Goal: Transaction & Acquisition: Download file/media

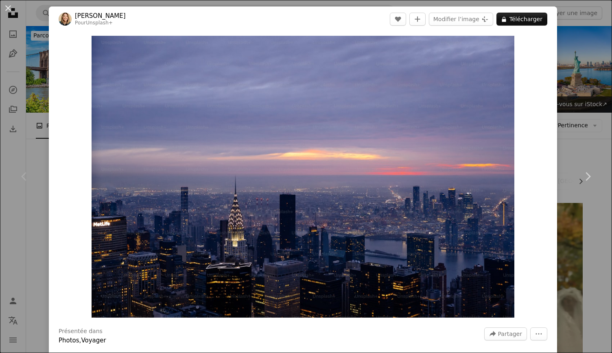
scroll to position [164, 0]
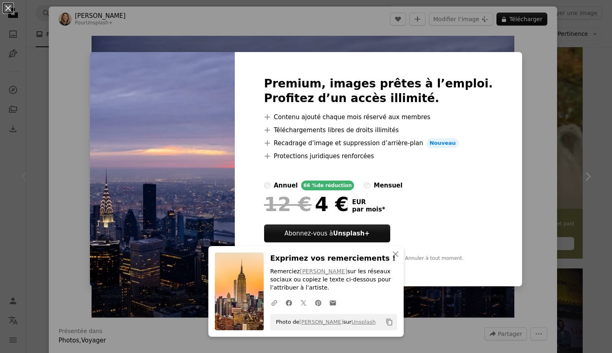
click at [515, 34] on div "An X shape Premium, images prêtes à l’emploi. Profitez d’un accès illimité. A p…" at bounding box center [306, 176] width 612 height 353
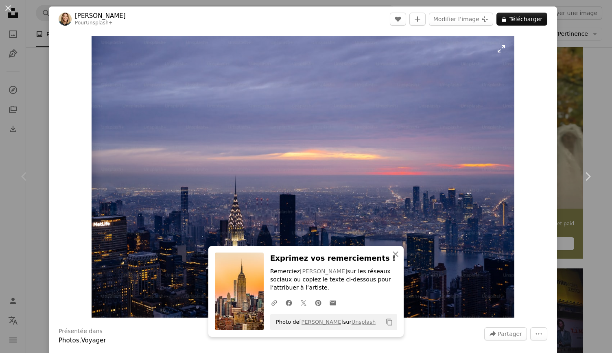
click at [363, 118] on img "Zoom sur cette image" at bounding box center [303, 177] width 423 height 282
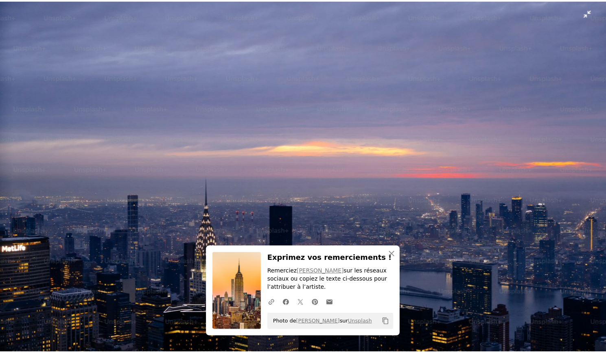
scroll to position [164, 0]
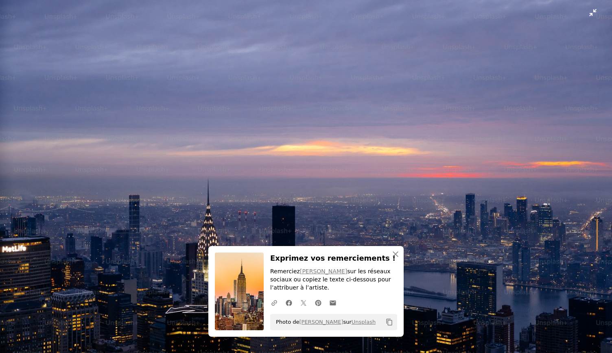
click at [585, 14] on img "Zoom arrière sur cette image" at bounding box center [306, 180] width 613 height 408
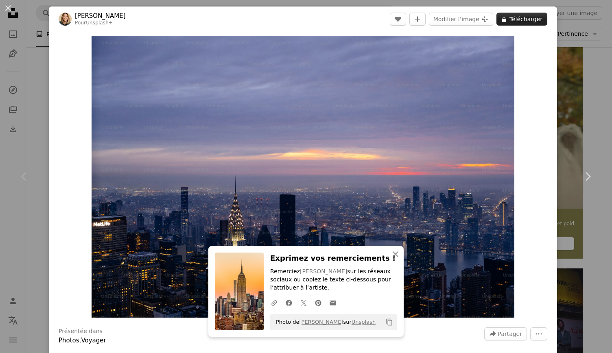
drag, startPoint x: 517, startPoint y: 11, endPoint x: 517, endPoint y: 15, distance: 4.1
click at [517, 15] on header "[PERSON_NAME] Pour Unsplash+ A heart A plus sign Modifier l’image Plus sign for…" at bounding box center [303, 19] width 508 height 25
click at [517, 15] on button "A lock Télécharger" at bounding box center [521, 19] width 51 height 13
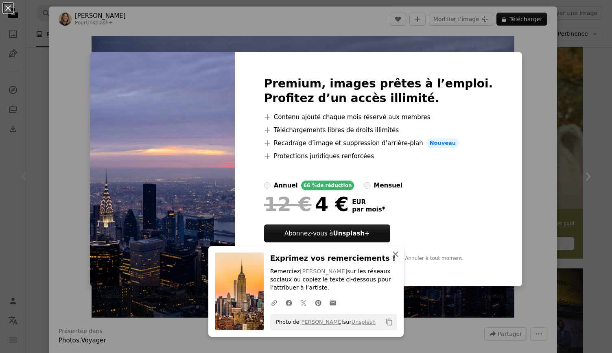
click at [398, 249] on button "An X shape Fermer" at bounding box center [395, 254] width 16 height 16
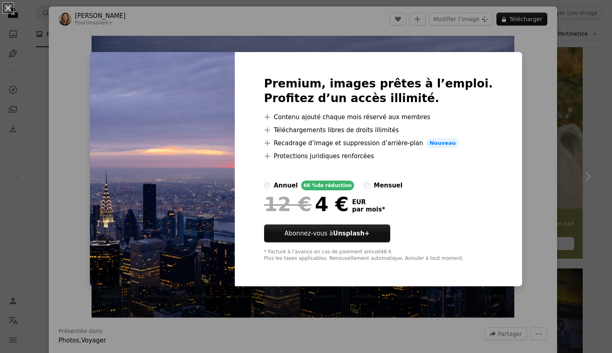
click at [547, 96] on div "An X shape Premium, images prêtes à l’emploi. Profitez d’un accès illimité. A p…" at bounding box center [306, 176] width 612 height 353
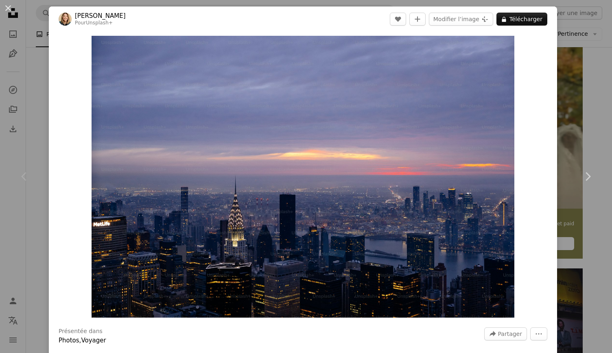
click at [562, 37] on div "An X shape Chevron left Chevron right [PERSON_NAME] Pour Unsplash+ A heart A pl…" at bounding box center [306, 176] width 612 height 353
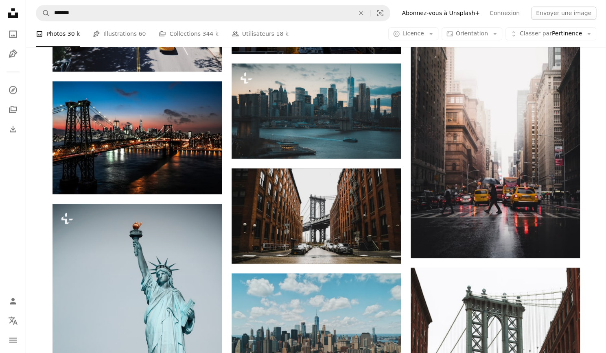
scroll to position [630, 0]
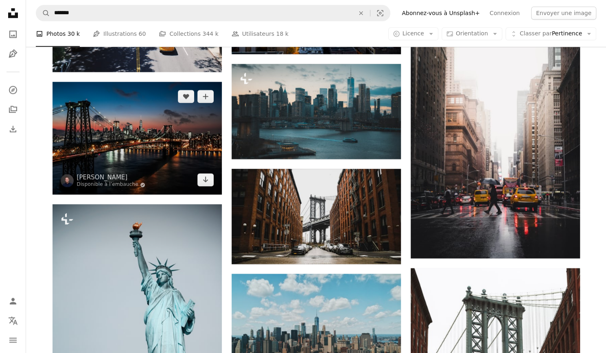
click at [164, 174] on img at bounding box center [136, 138] width 169 height 113
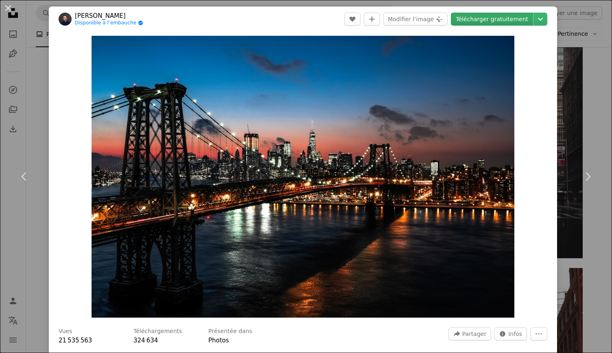
click at [494, 15] on link "Télécharger gratuitement" at bounding box center [492, 19] width 82 height 13
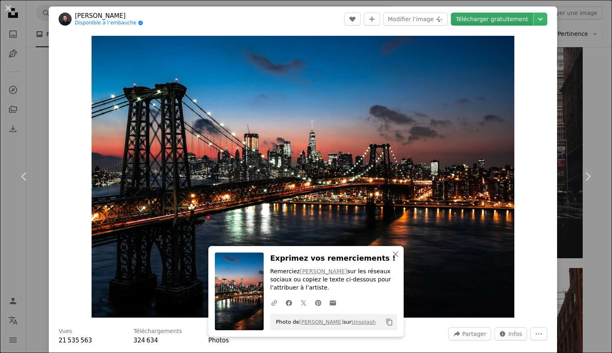
click at [507, 21] on link "Télécharger gratuitement" at bounding box center [492, 19] width 82 height 13
click at [611, 81] on html "Unsplash logo Accueil Unsplash A photo Pen Tool A compass A stack of folders Do…" at bounding box center [306, 273] width 612 height 1806
click at [596, 81] on div "An X shape Chevron left Chevron right [PERSON_NAME] Disponible à l’embauche A c…" at bounding box center [306, 176] width 612 height 353
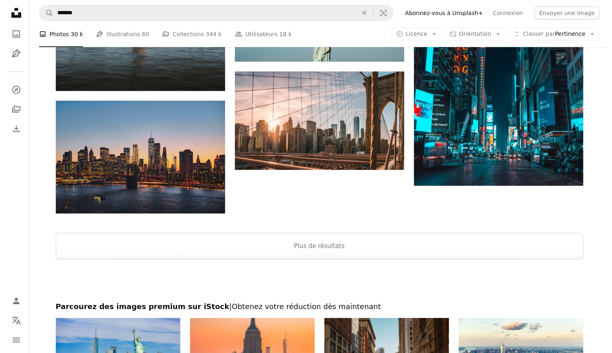
scroll to position [1230, 0]
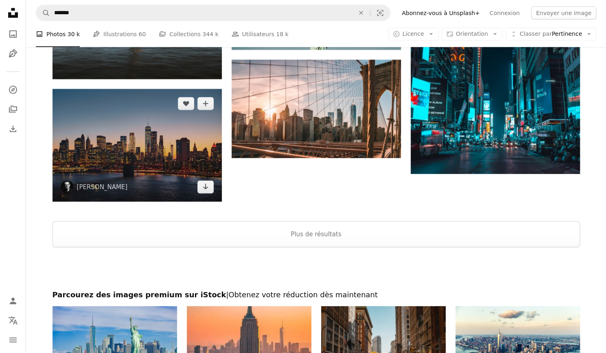
click at [182, 153] on img at bounding box center [136, 145] width 169 height 113
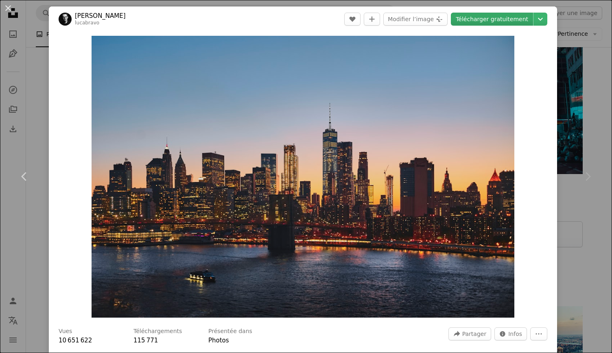
click at [474, 16] on link "Télécharger gratuitement" at bounding box center [492, 19] width 82 height 13
